Goal: Task Accomplishment & Management: Manage account settings

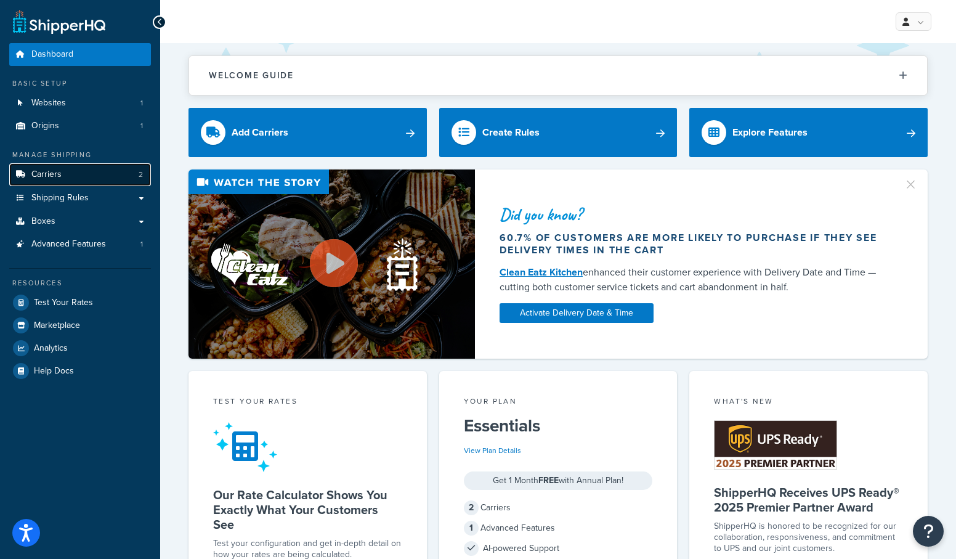
click at [71, 169] on link "Carriers 2" at bounding box center [80, 174] width 142 height 23
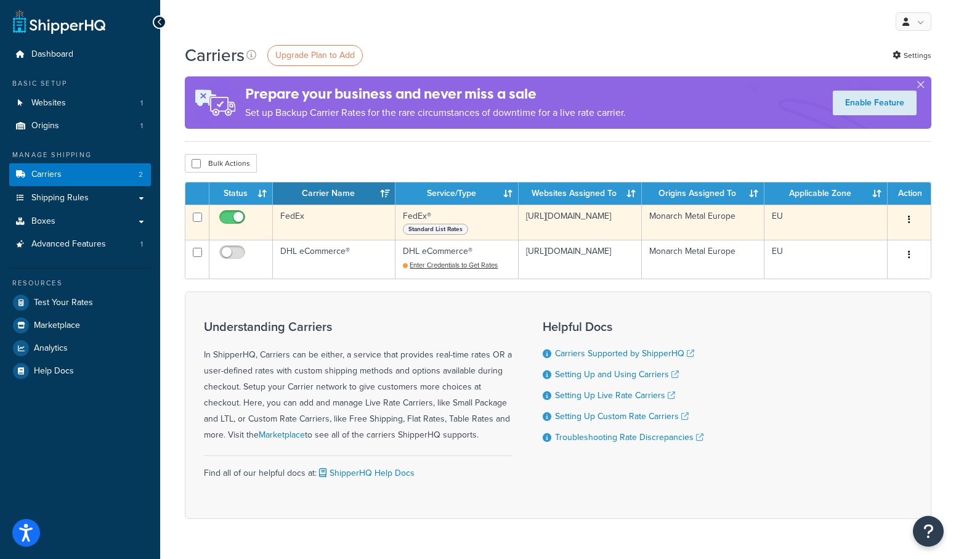
click at [605, 227] on td "https://monarchmetal.eu/" at bounding box center [580, 222] width 123 height 35
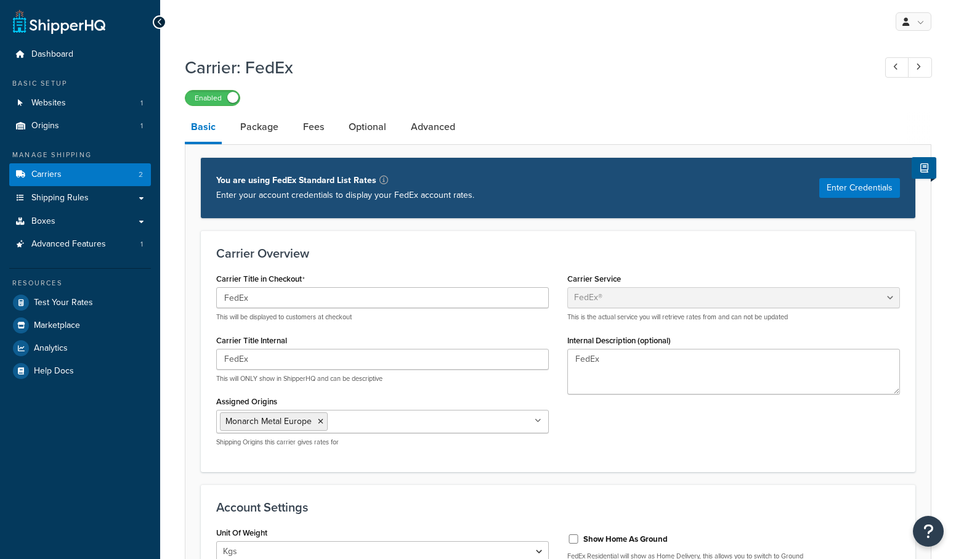
select select "fedEx"
select select "kg"
select select "CM"
select select "YOUR_PACKAGING"
click at [838, 192] on button "Enter Credentials" at bounding box center [859, 188] width 81 height 20
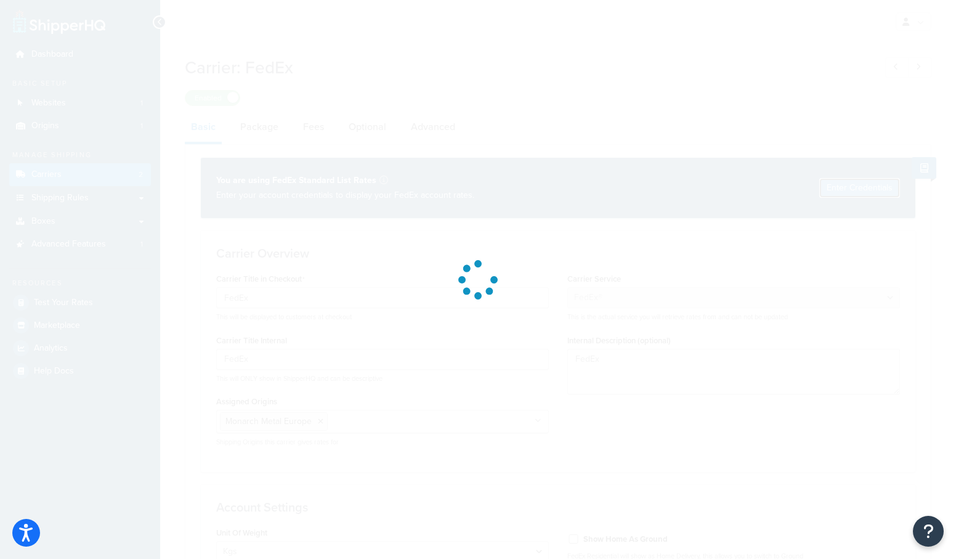
select select "US"
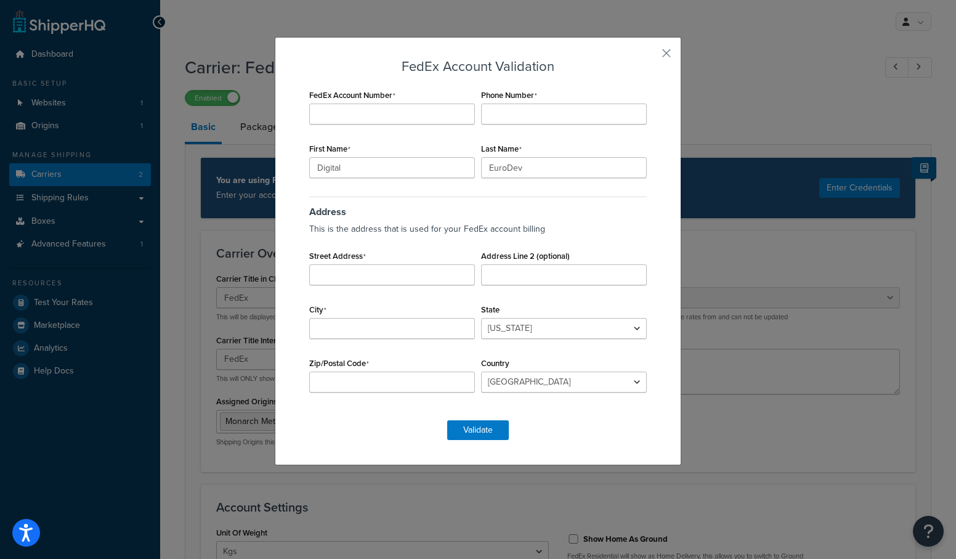
click at [776, 120] on div "FedEx Account Validation FedEx Account Number Phone Number First Name Digital L…" at bounding box center [478, 279] width 956 height 559
click at [650, 56] on button "button" at bounding box center [648, 57] width 3 height 3
